Goal: Task Accomplishment & Management: Manage account settings

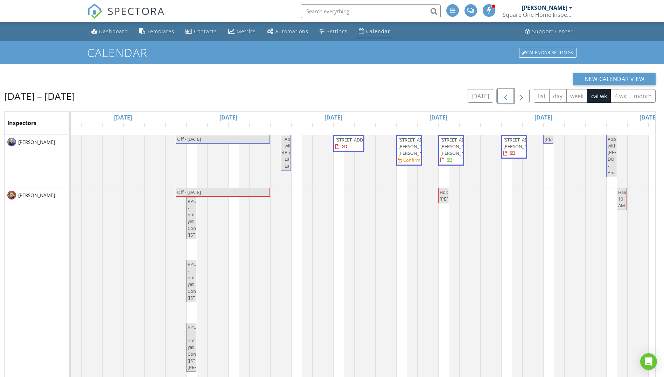
click at [504, 94] on span "button" at bounding box center [505, 96] width 8 height 8
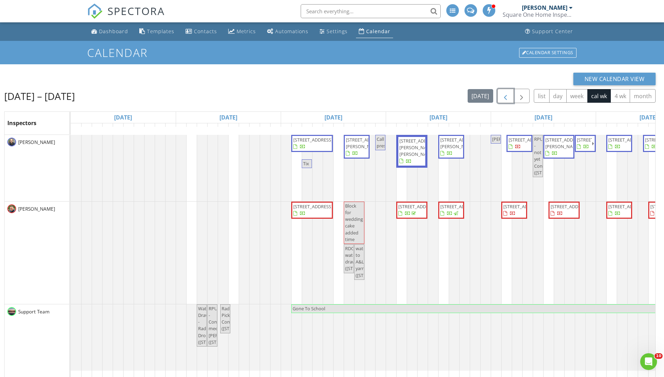
click at [304, 162] on span "Tix" at bounding box center [306, 164] width 6 height 6
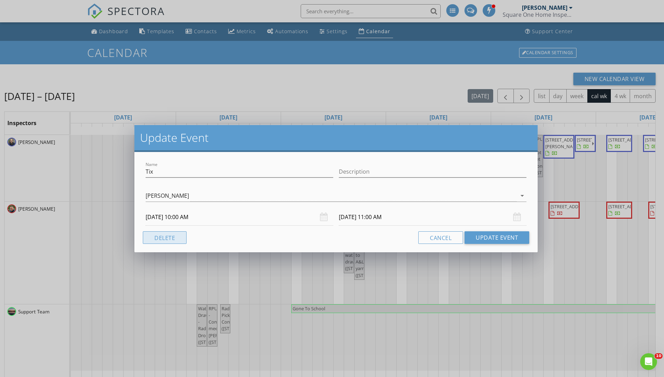
click at [171, 240] on button "Delete" at bounding box center [165, 238] width 44 height 13
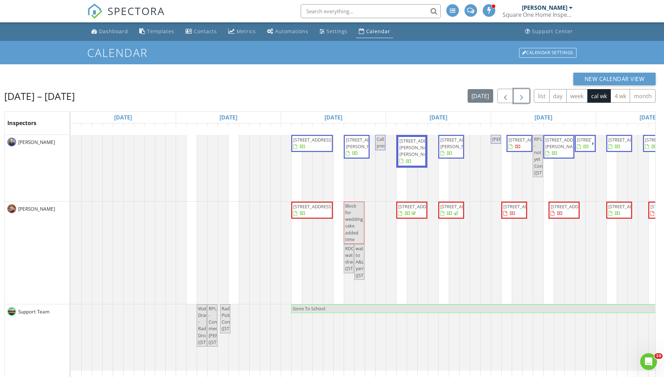
click at [523, 93] on span "button" at bounding box center [521, 96] width 8 height 8
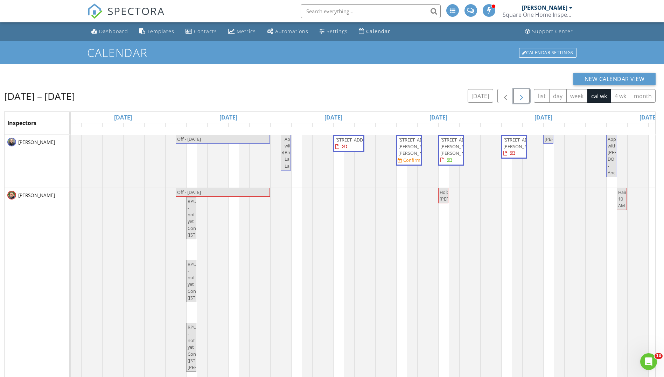
click at [413, 152] on span "[STREET_ADDRESS][PERSON_NAME][PERSON_NAME]" at bounding box center [408, 147] width 23 height 20
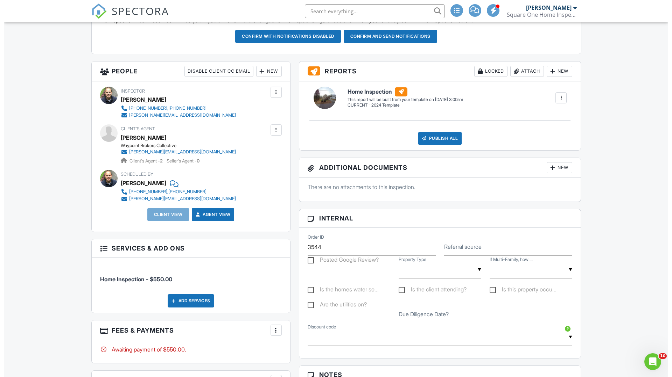
scroll to position [211, 0]
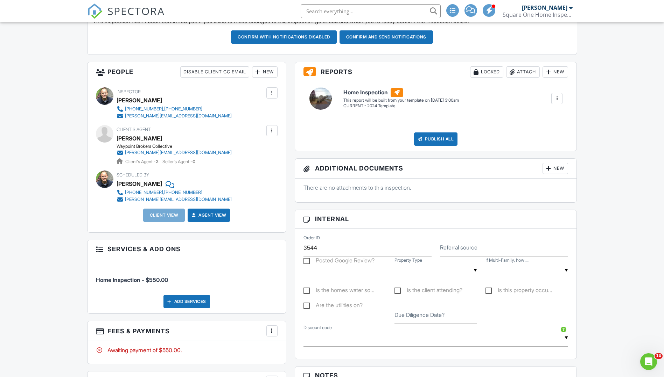
click at [271, 72] on div "New" at bounding box center [265, 71] width 26 height 11
click at [275, 107] on li "Client" at bounding box center [289, 110] width 69 height 17
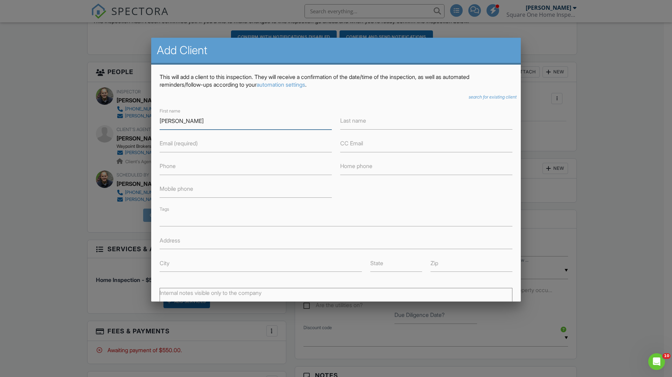
type input "Lynne"
type input "Goodman"
type input "Z"
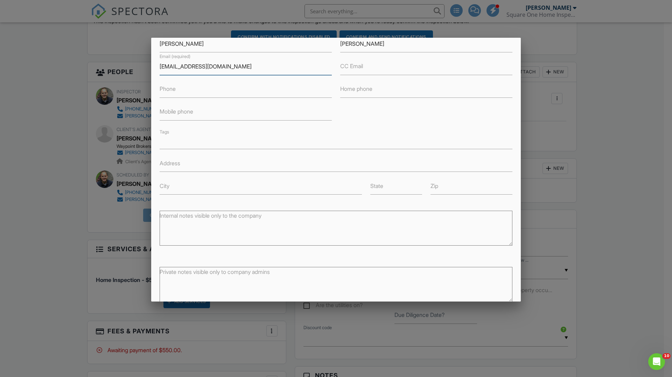
scroll to position [116, 0]
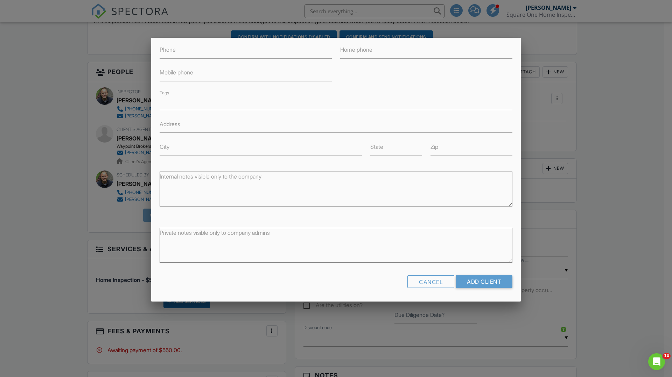
type input "Suzannecasteel@hotmail.com"
click at [462, 279] on input "Add Client" at bounding box center [483, 282] width 57 height 13
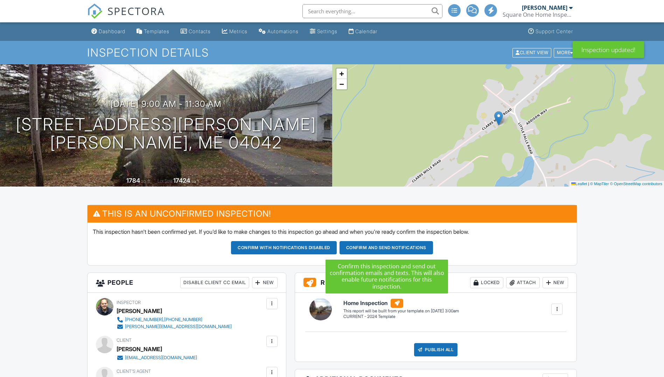
click at [336, 247] on button "Confirm and send notifications" at bounding box center [284, 247] width 106 height 13
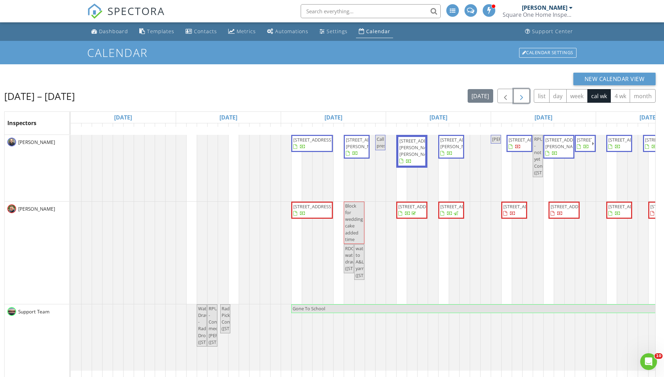
click at [519, 97] on span "button" at bounding box center [521, 96] width 8 height 8
